Goal: Task Accomplishment & Management: Use online tool/utility

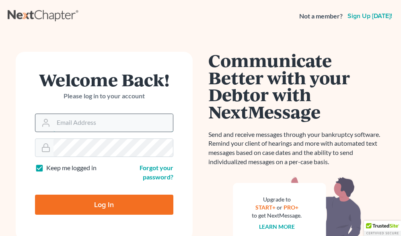
click at [128, 126] on input "Email Address" at bounding box center [112, 123] width 119 height 18
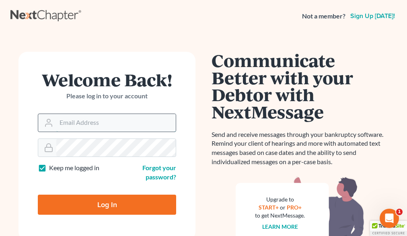
type input "[EMAIL_ADDRESS][DOMAIN_NAME]"
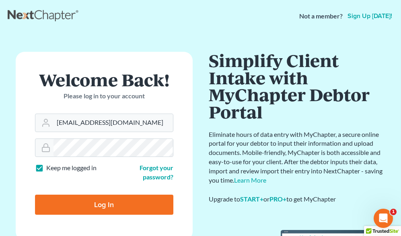
click at [117, 210] on input "Log In" at bounding box center [104, 205] width 138 height 20
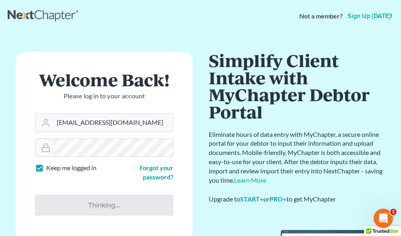
type input "Thinking..."
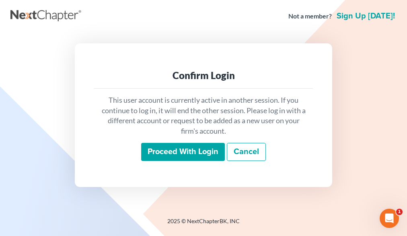
click at [179, 148] on input "Proceed with login" at bounding box center [183, 152] width 84 height 19
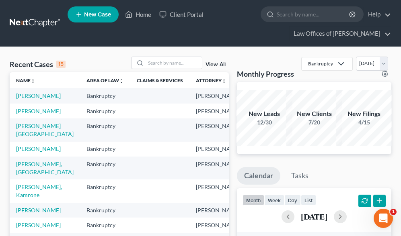
click at [34, 101] on td "Bowe, Michael" at bounding box center [45, 95] width 70 height 15
click at [37, 95] on link "Bowe, Michael" at bounding box center [38, 96] width 45 height 7
select select "1"
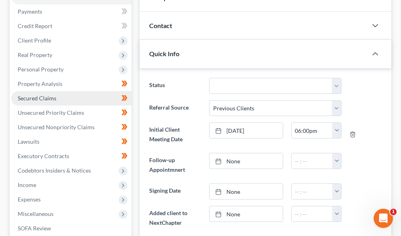
scroll to position [115, 0]
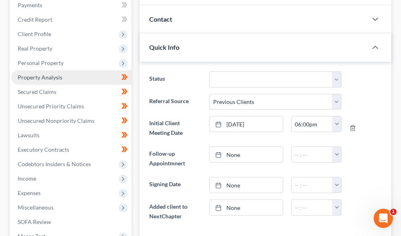
click at [49, 72] on link "Property Analysis" at bounding box center [71, 77] width 120 height 14
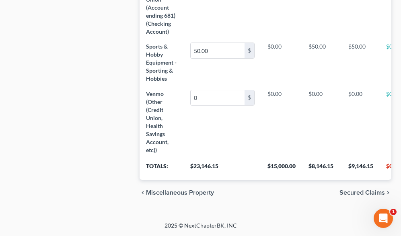
scroll to position [761, 0]
